Goal: Book appointment/travel/reservation

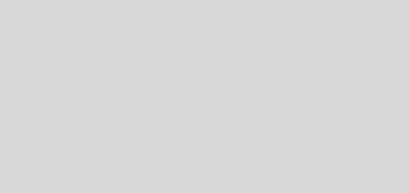
select select "es"
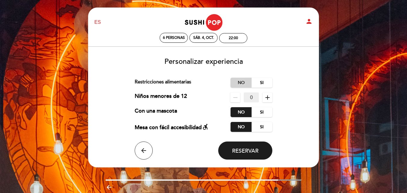
click at [243, 83] on label "No" at bounding box center [241, 83] width 21 height 10
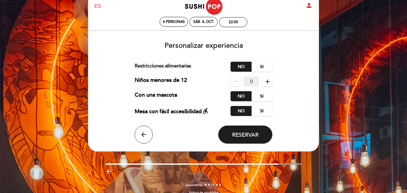
scroll to position [24, 0]
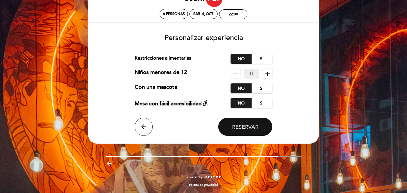
click at [240, 125] on span "Reservar" at bounding box center [245, 127] width 26 height 7
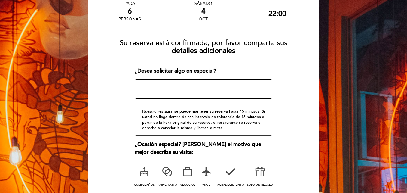
scroll to position [65, 0]
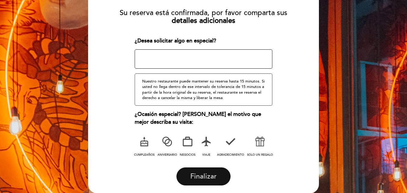
click at [203, 172] on span "Finalizar" at bounding box center [203, 176] width 26 height 8
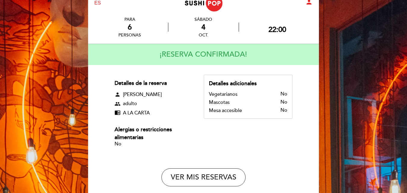
scroll to position [30, 0]
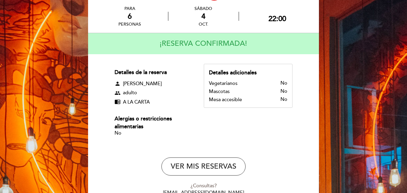
click at [284, 82] on div "No" at bounding box center [263, 84] width 50 height 6
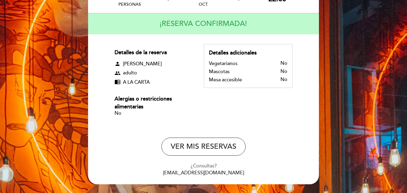
scroll to position [71, 0]
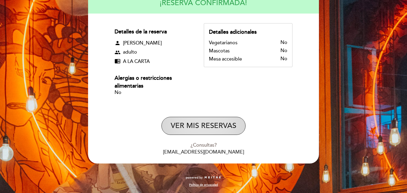
click at [207, 122] on button "VER MIS RESERVAS" at bounding box center [204, 126] width 84 height 18
select select "es"
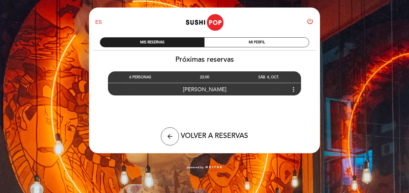
click at [292, 89] on icon "more_vert" at bounding box center [293, 89] width 7 height 7
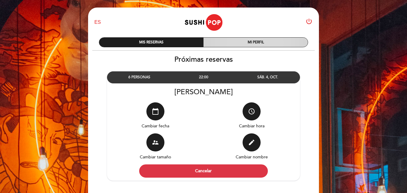
click at [233, 42] on div "MI PERFIL" at bounding box center [256, 42] width 104 height 9
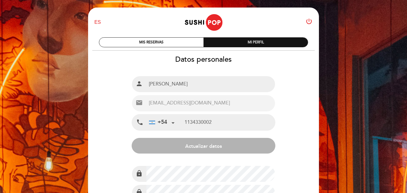
type input "[PHONE_NUMBER]"
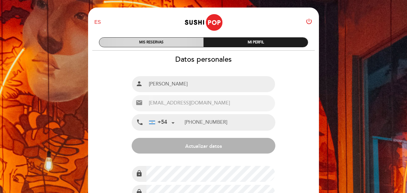
click at [161, 40] on div "MIS RESERVAS" at bounding box center [151, 42] width 104 height 9
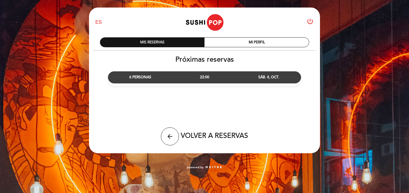
click at [162, 44] on div "MIS RESERVAS" at bounding box center [152, 42] width 104 height 9
click at [179, 77] on div "22:00" at bounding box center [204, 77] width 64 height 11
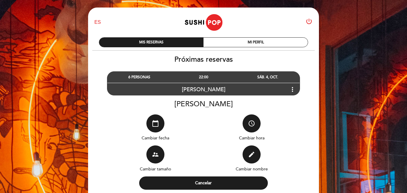
scroll to position [30, 0]
